Goal: Information Seeking & Learning: Learn about a topic

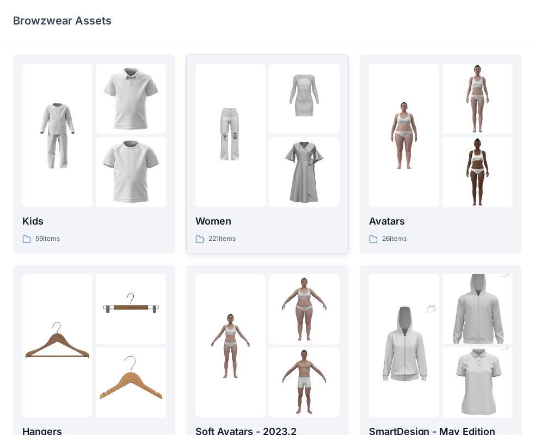
click at [345, 163] on link "Women 221 items" at bounding box center [267, 154] width 162 height 200
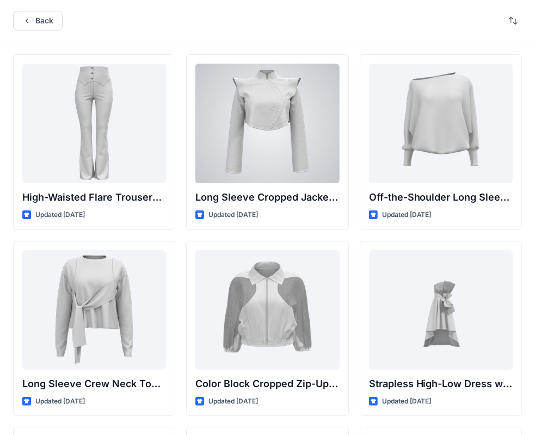
click at [288, 109] on div at bounding box center [267, 124] width 144 height 120
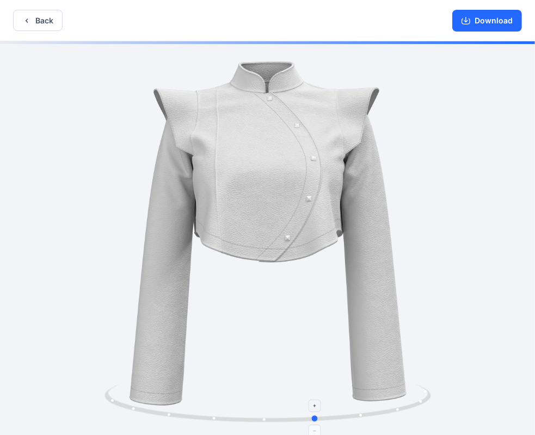
drag, startPoint x: 279, startPoint y: 422, endPoint x: 328, endPoint y: 417, distance: 49.2
click at [328, 417] on icon at bounding box center [269, 405] width 329 height 41
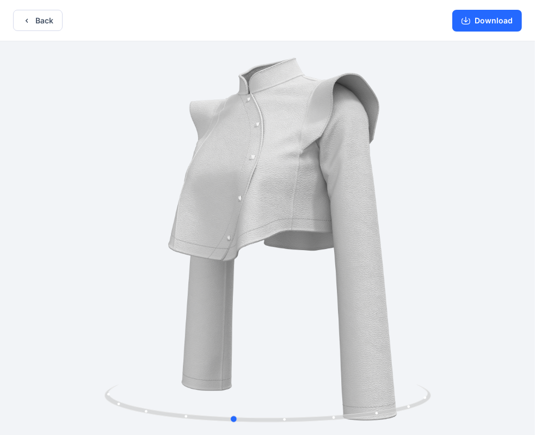
drag, startPoint x: 320, startPoint y: 194, endPoint x: 185, endPoint y: 204, distance: 134.8
click at [186, 204] on div at bounding box center [267, 239] width 535 height 396
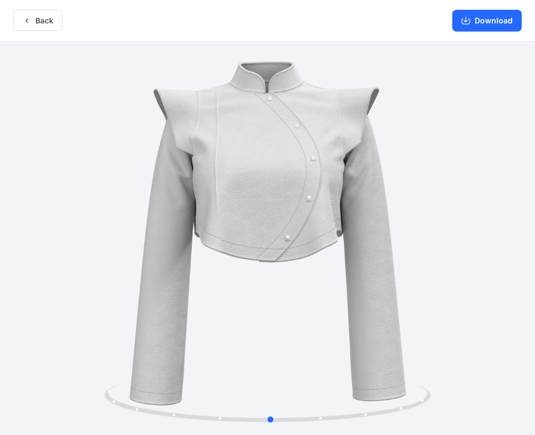
drag, startPoint x: 250, startPoint y: 208, endPoint x: 352, endPoint y: 151, distance: 116.3
click at [352, 151] on div at bounding box center [267, 239] width 535 height 396
